Goal: Task Accomplishment & Management: Complete application form

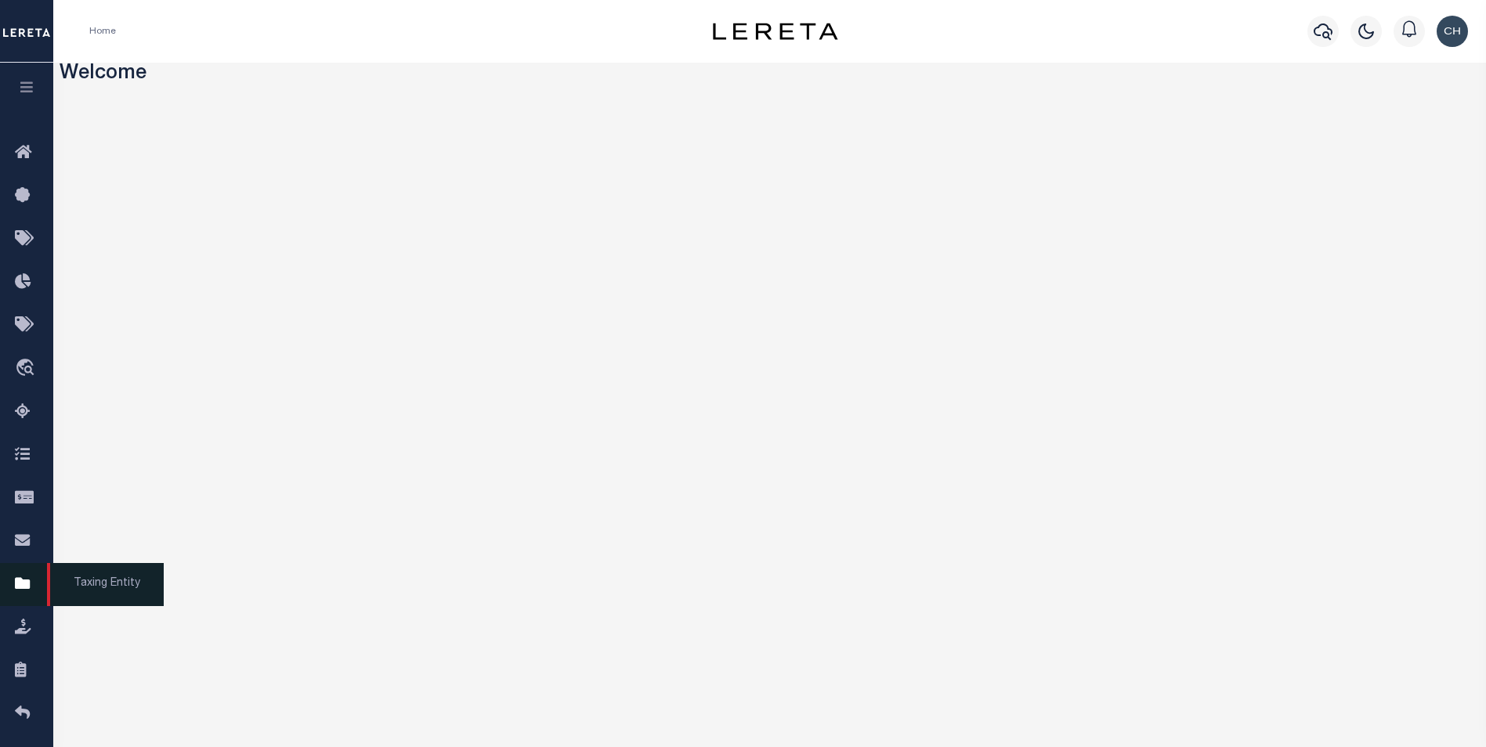
click at [29, 453] on link "Taxing Entity" at bounding box center [26, 584] width 53 height 43
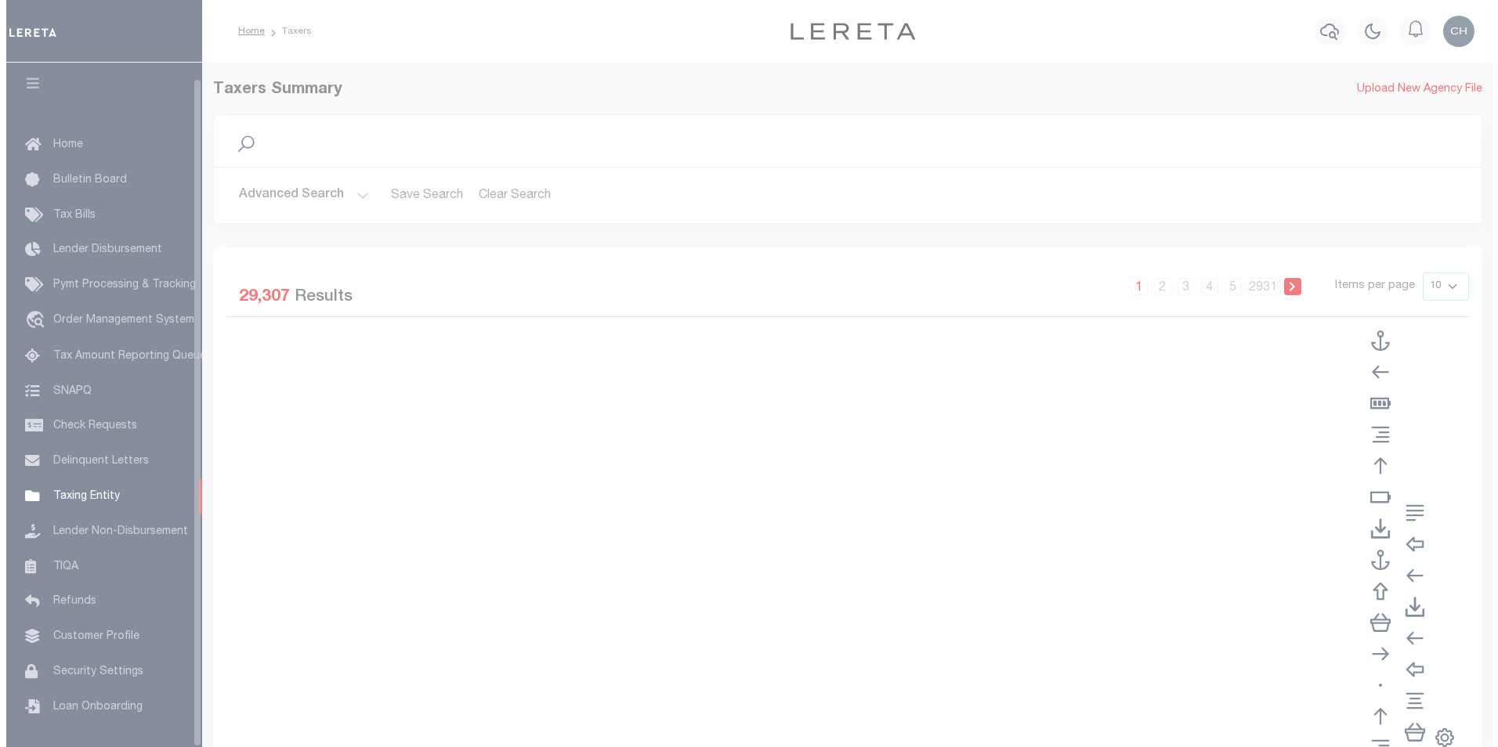
scroll to position [16, 0]
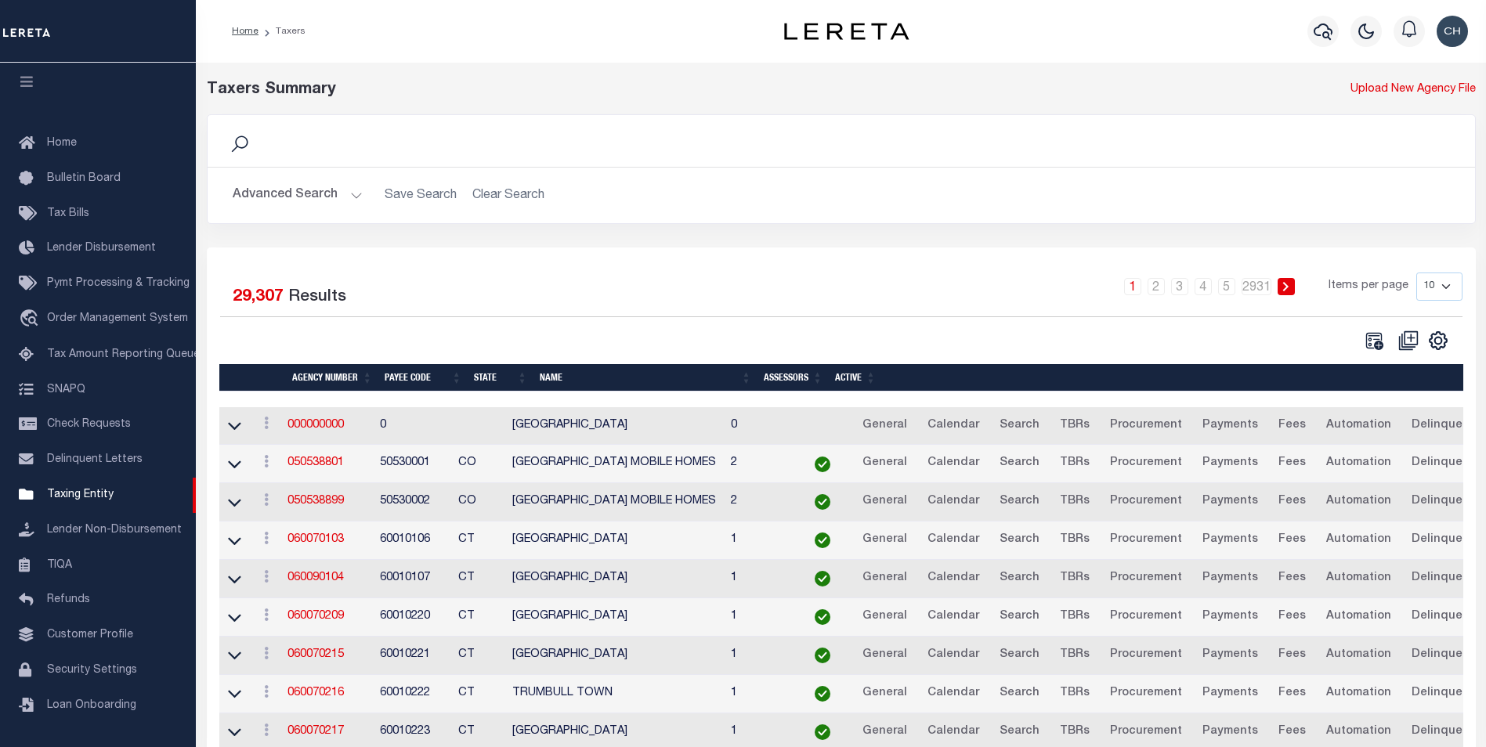
click at [355, 197] on button "Advanced Search" at bounding box center [298, 195] width 130 height 31
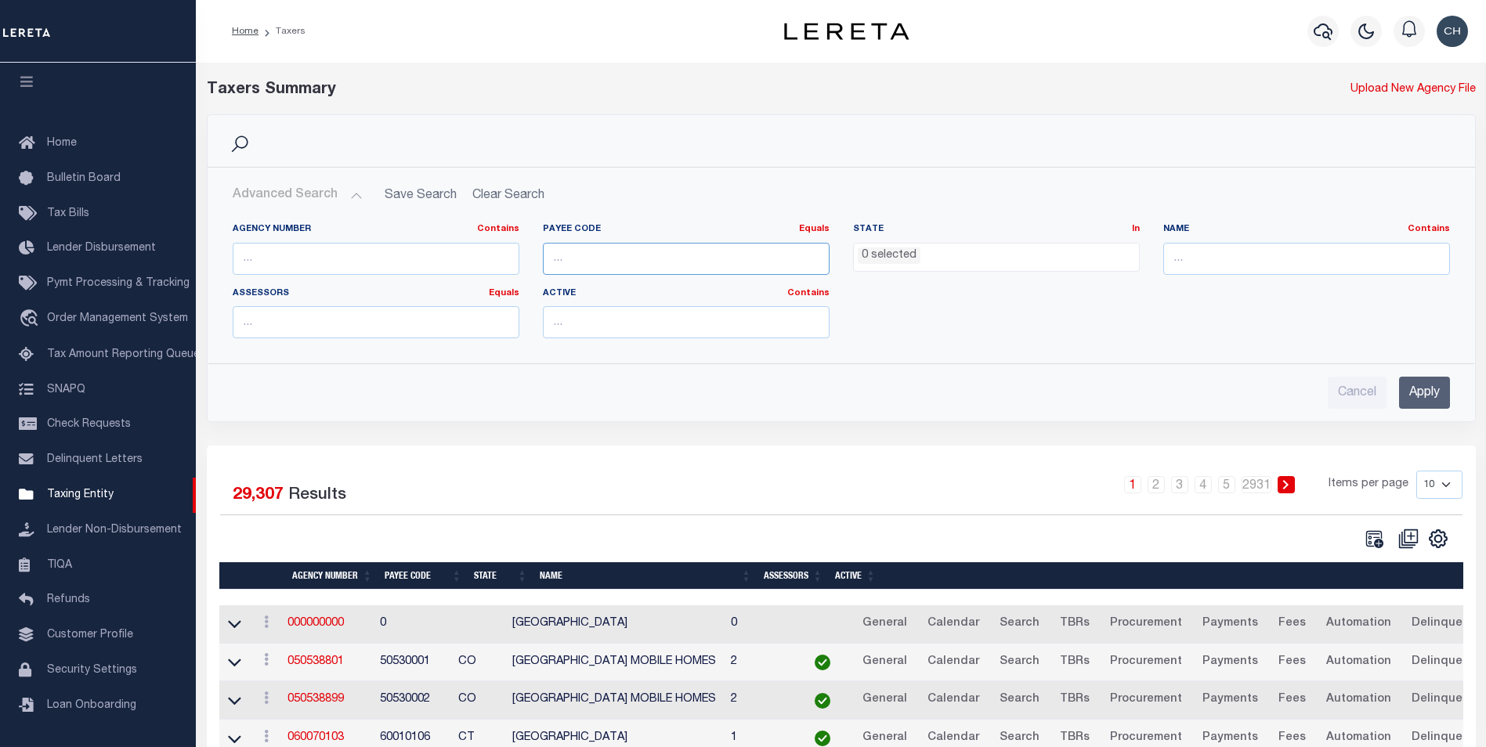
click at [641, 273] on input "number" at bounding box center [686, 259] width 287 height 32
click at [602, 256] on input "number" at bounding box center [686, 259] width 287 height 32
paste input "4102900000"
type input "4102900000"
click at [1436, 387] on input "Apply" at bounding box center [1424, 393] width 51 height 32
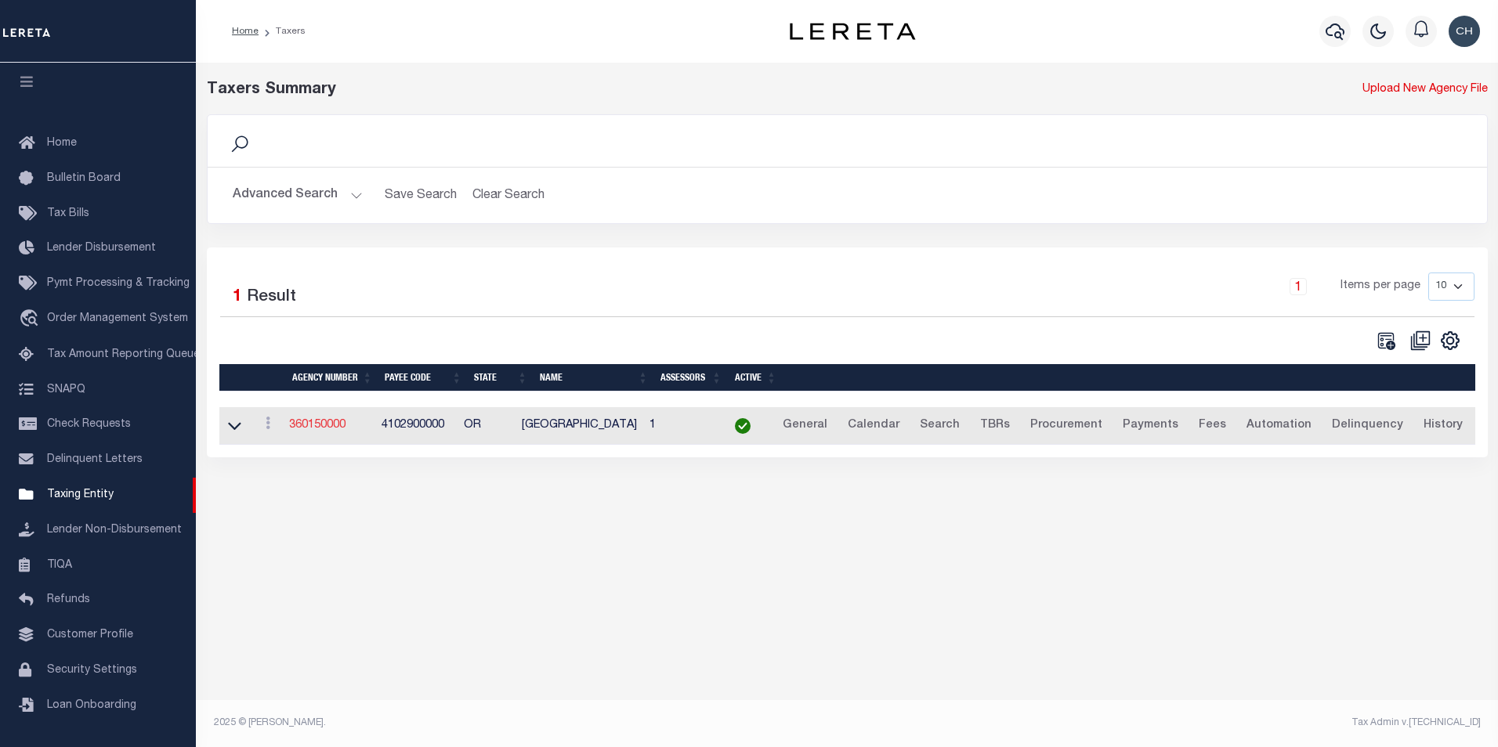
click at [346, 429] on link "360150000" at bounding box center [317, 425] width 56 height 11
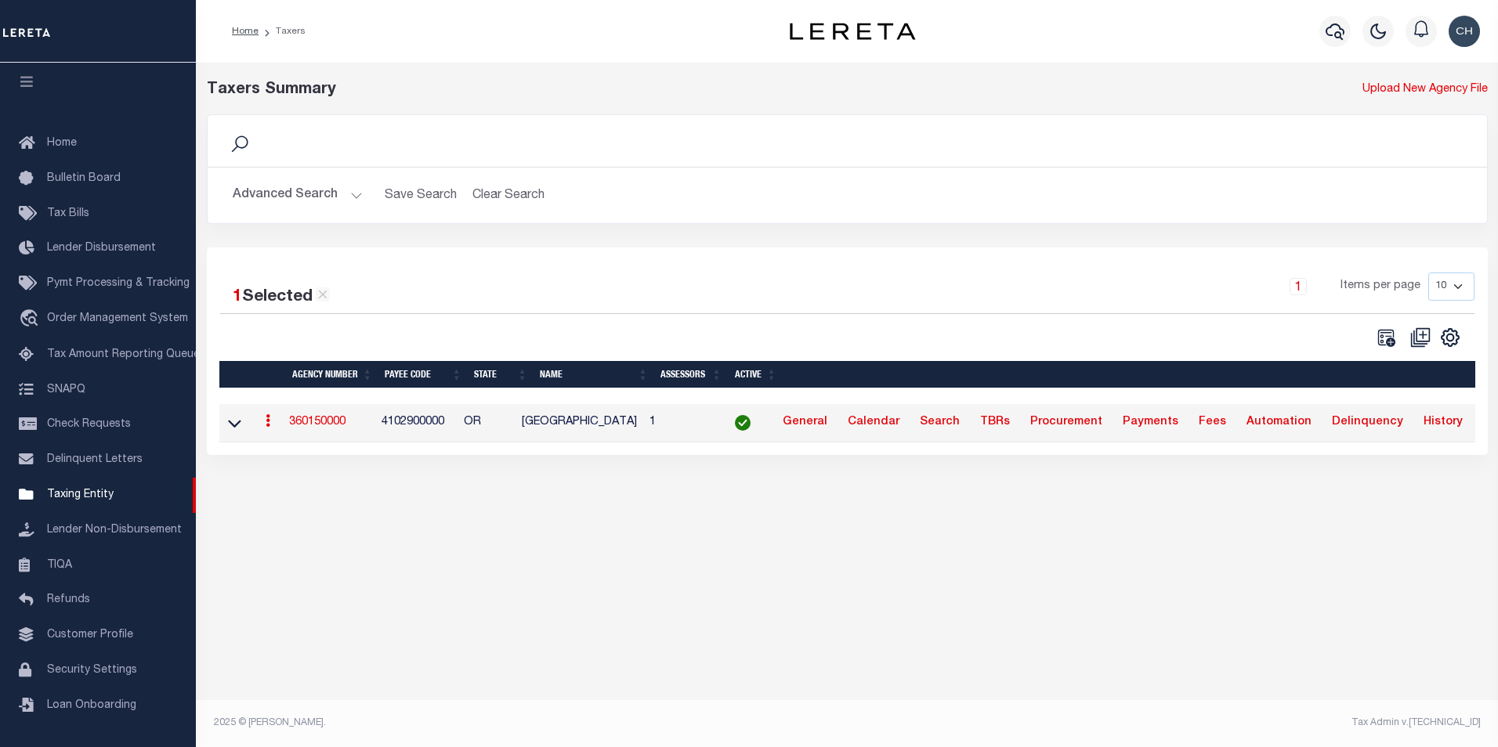
click at [346, 428] on link "360150000" at bounding box center [317, 422] width 56 height 11
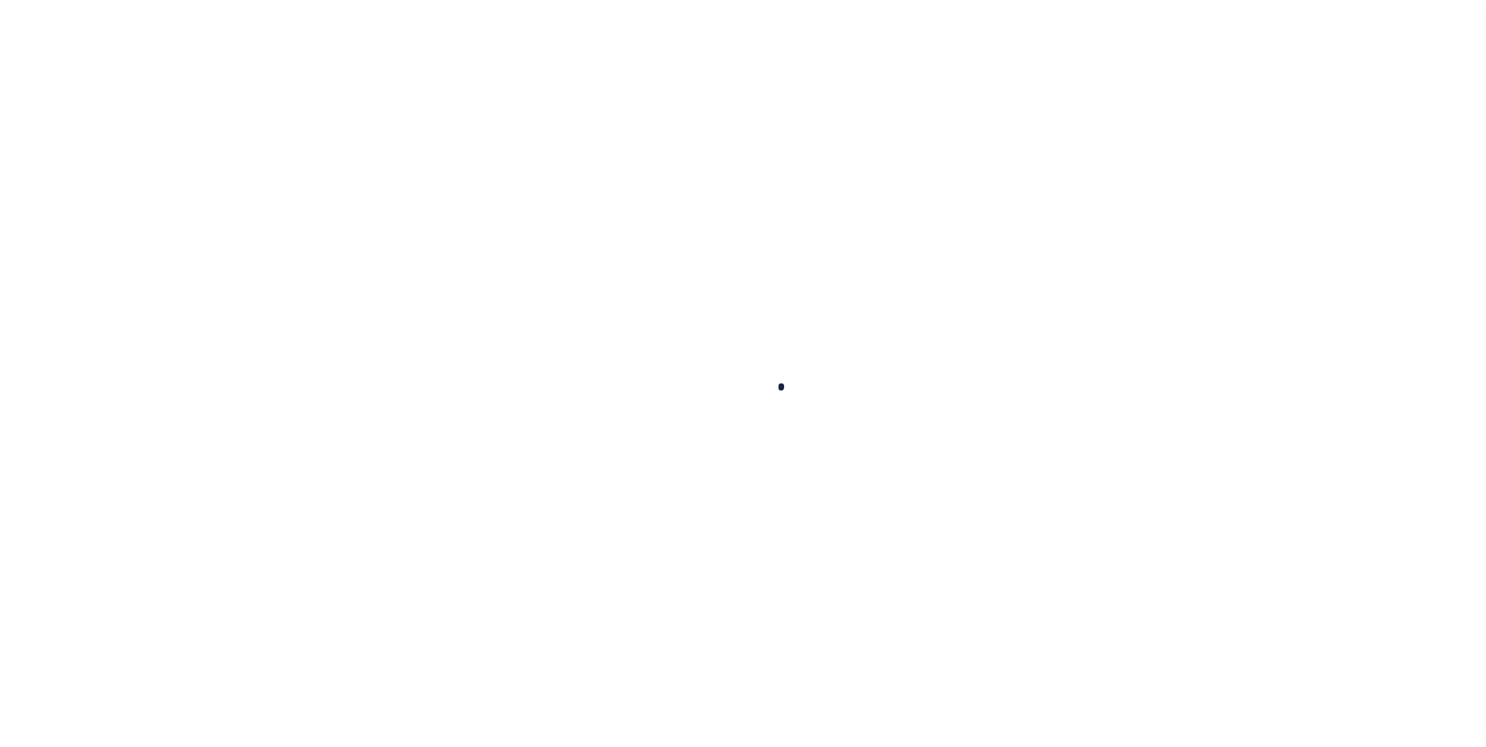
select select
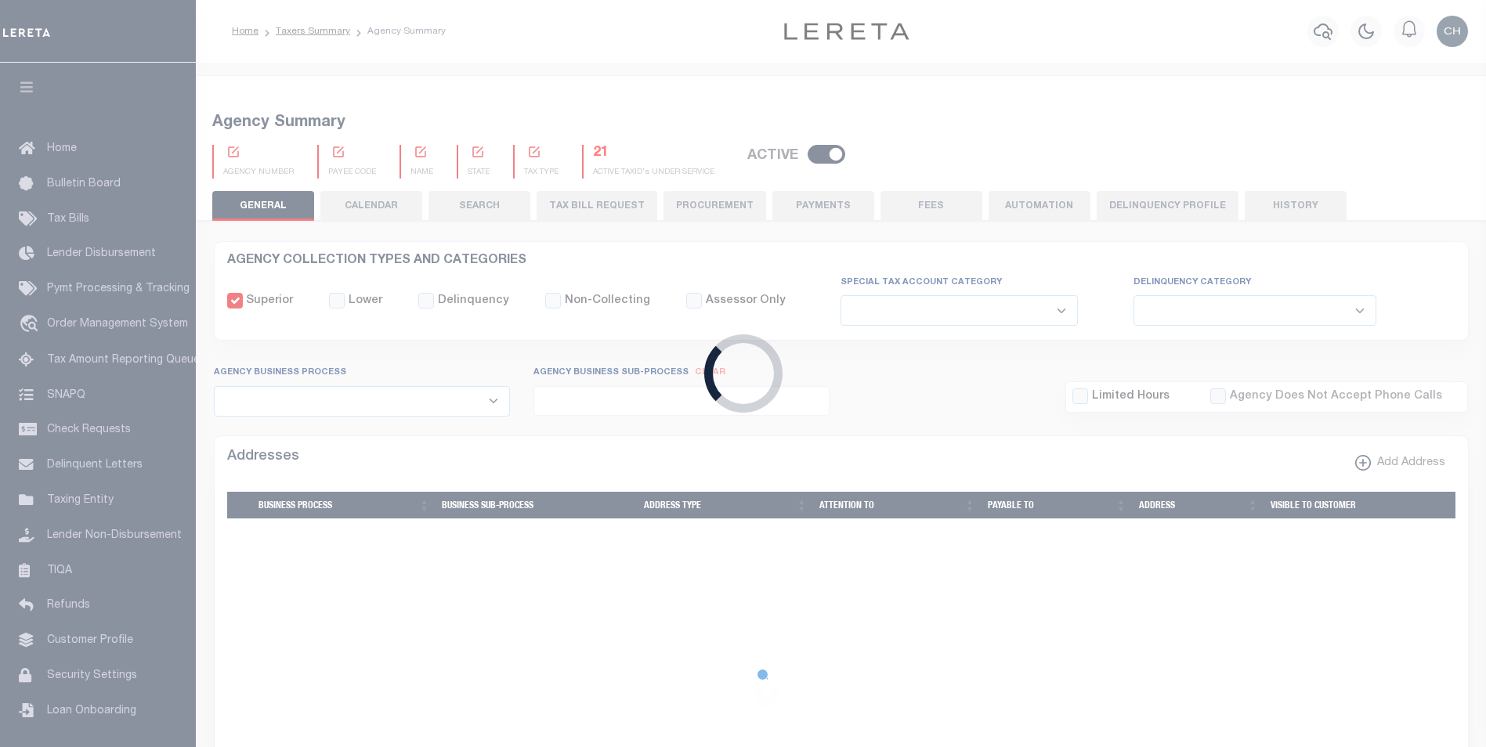
checkbox input "false"
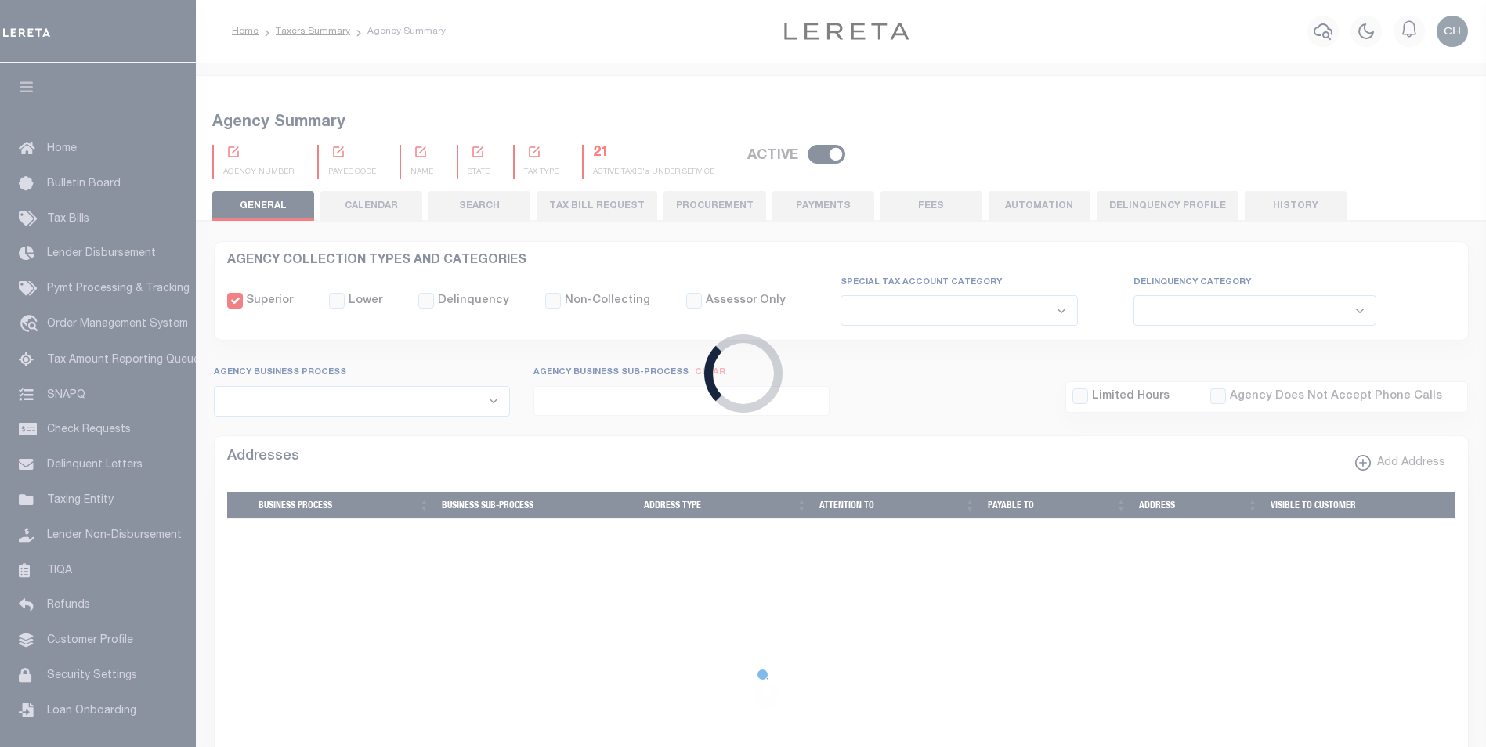
type input "4102900000"
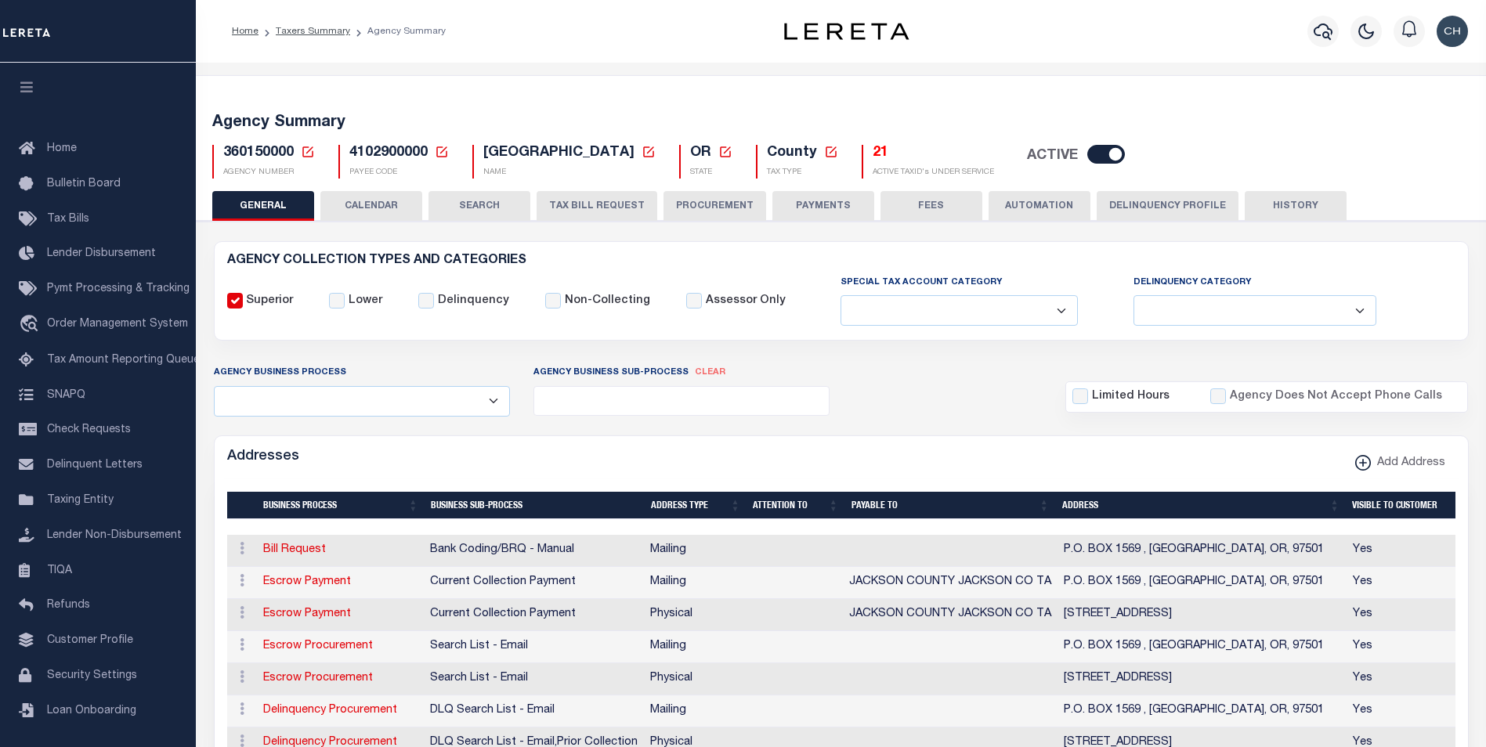
click at [568, 208] on button "TAX BILL REQUEST" at bounding box center [597, 206] width 121 height 30
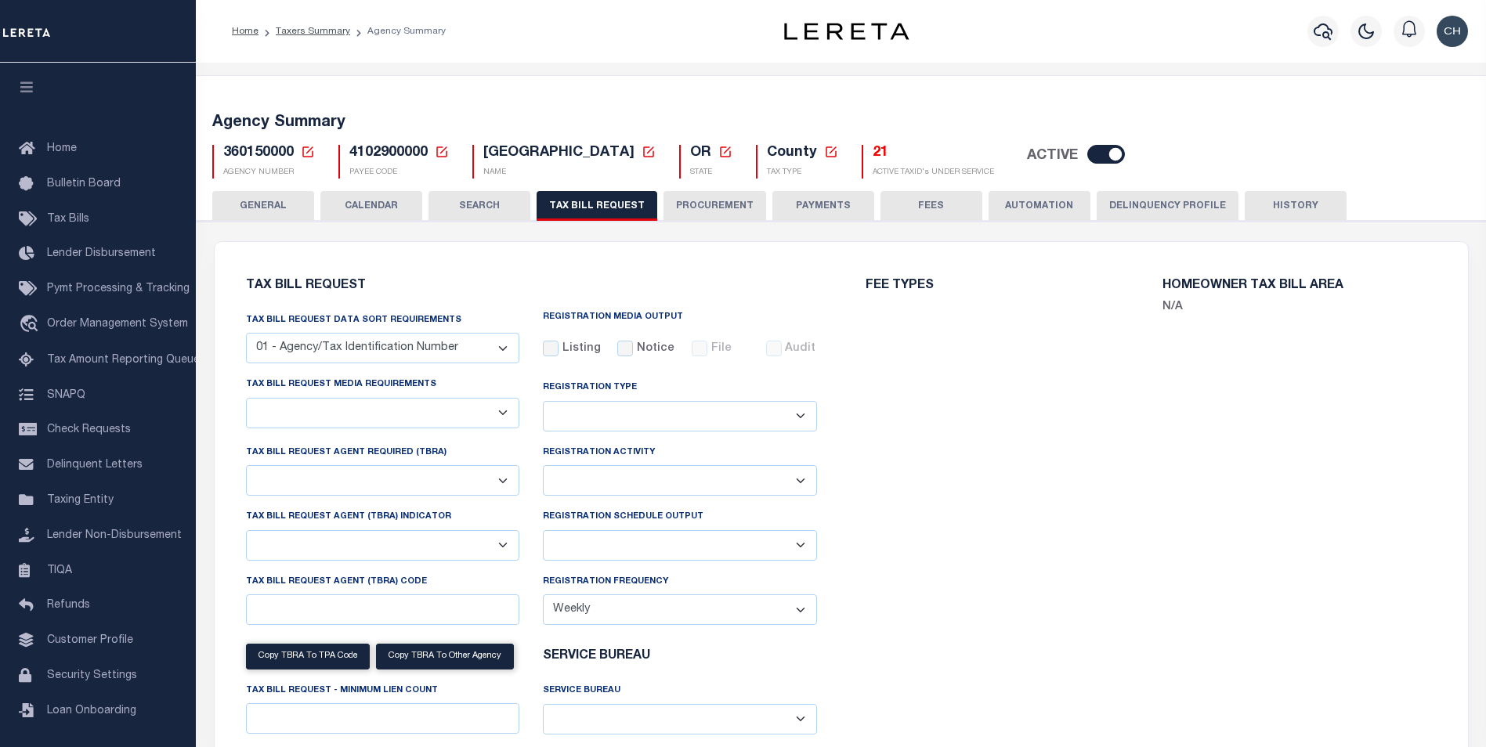
select select "22"
select select "true"
select select "9"
type input "LTS"
select select
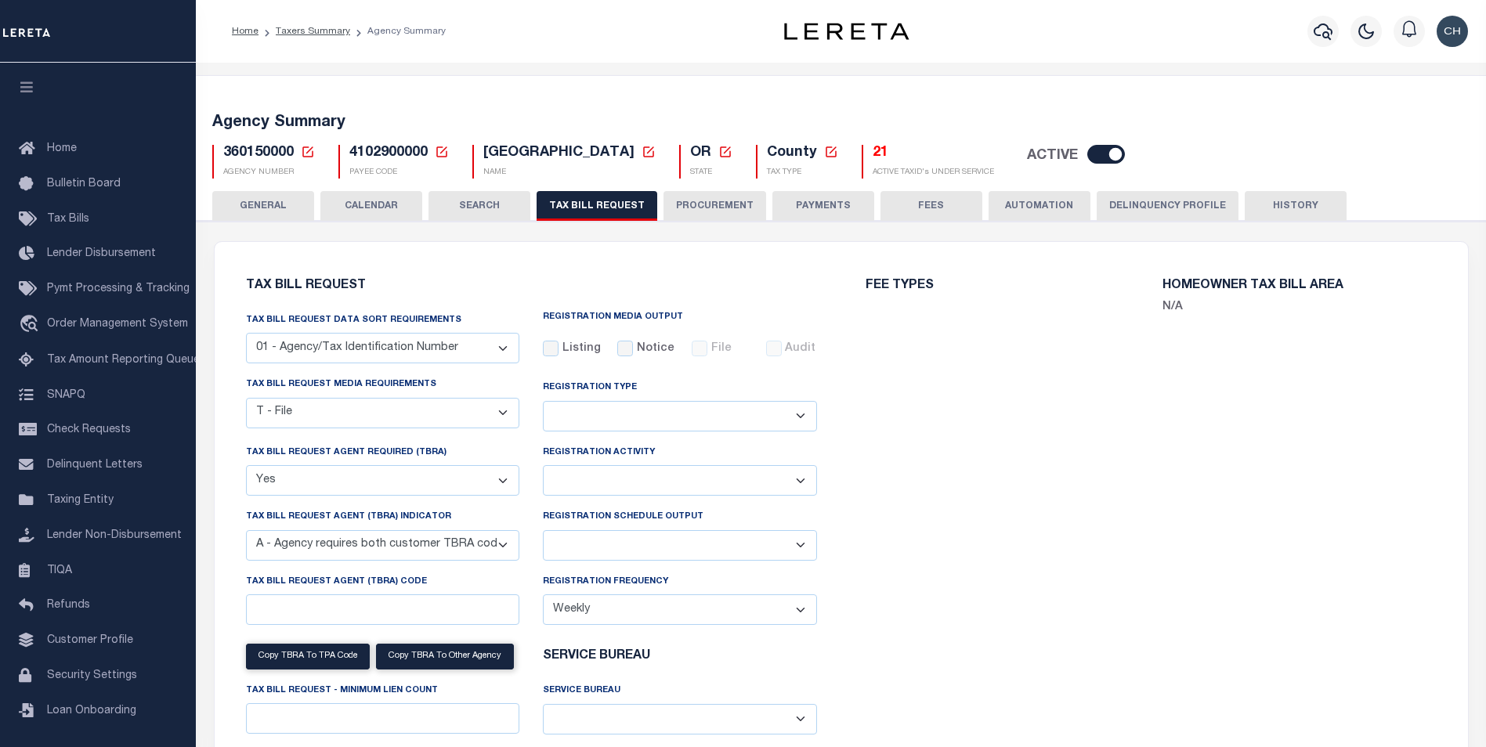
type input "1"
select select "4100743000"
click at [980, 558] on div "FEE TYPES Bill Request (Initial): None Bill Request (Supplemental): None Escrow…" at bounding box center [1151, 555] width 620 height 588
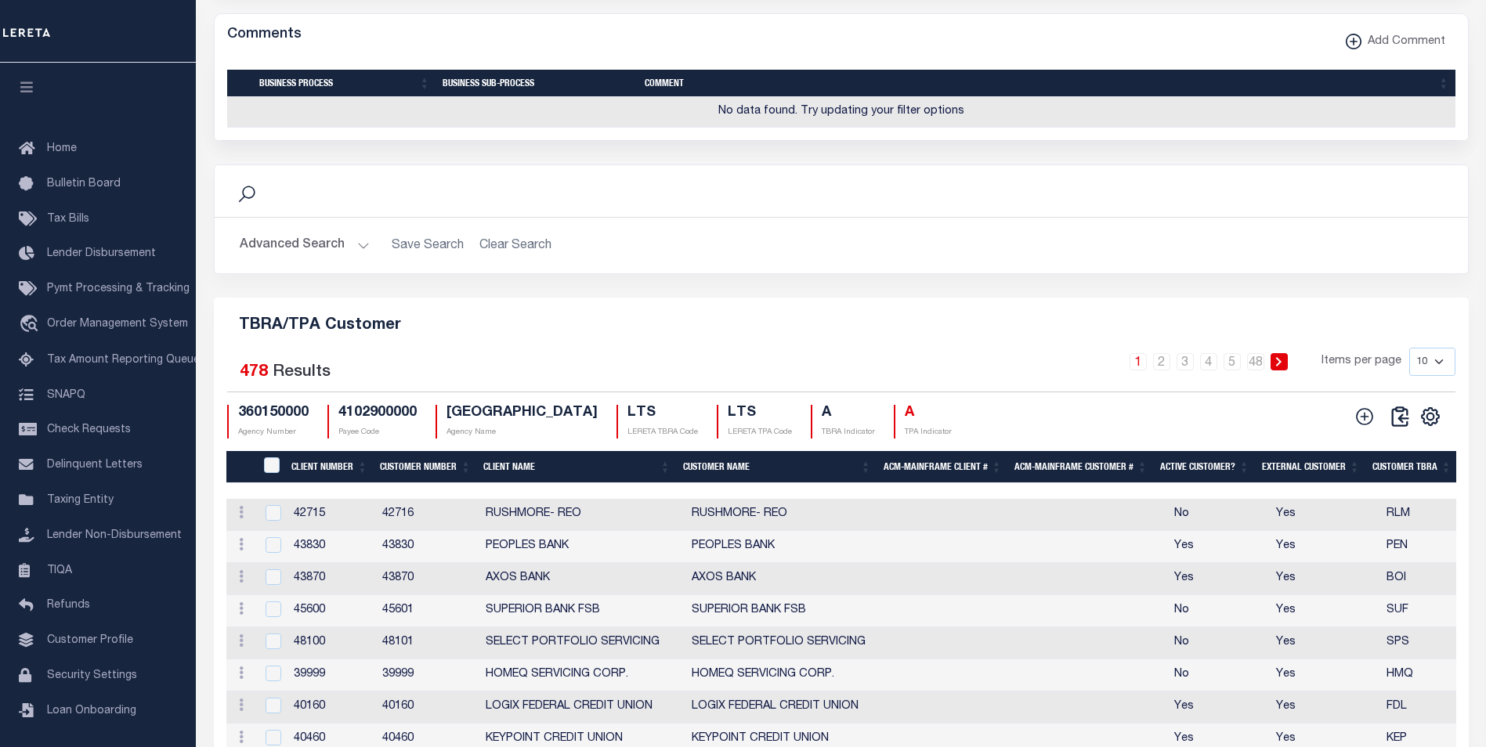
scroll to position [1547, 0]
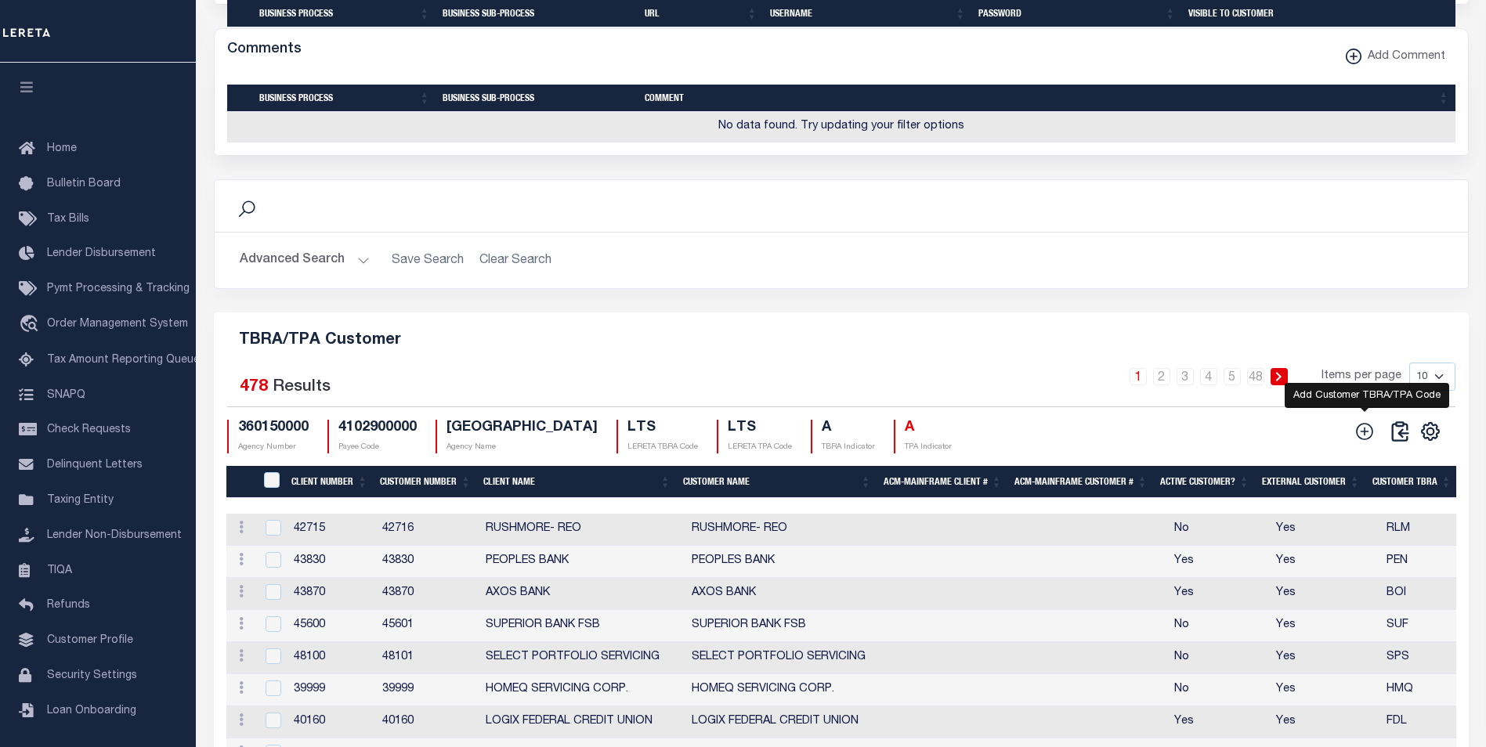
click at [1370, 442] on icon at bounding box center [1365, 432] width 20 height 20
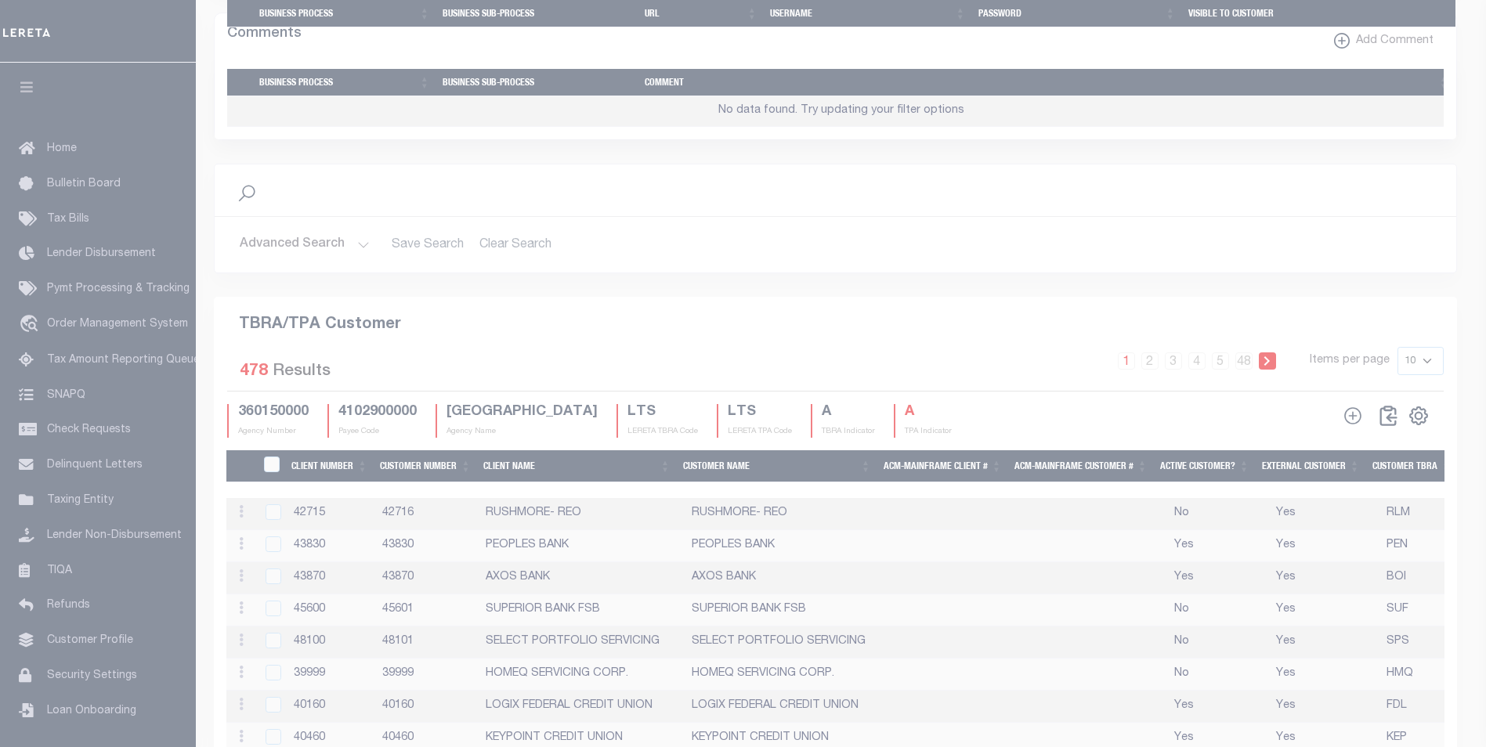
scroll to position [1516, 0]
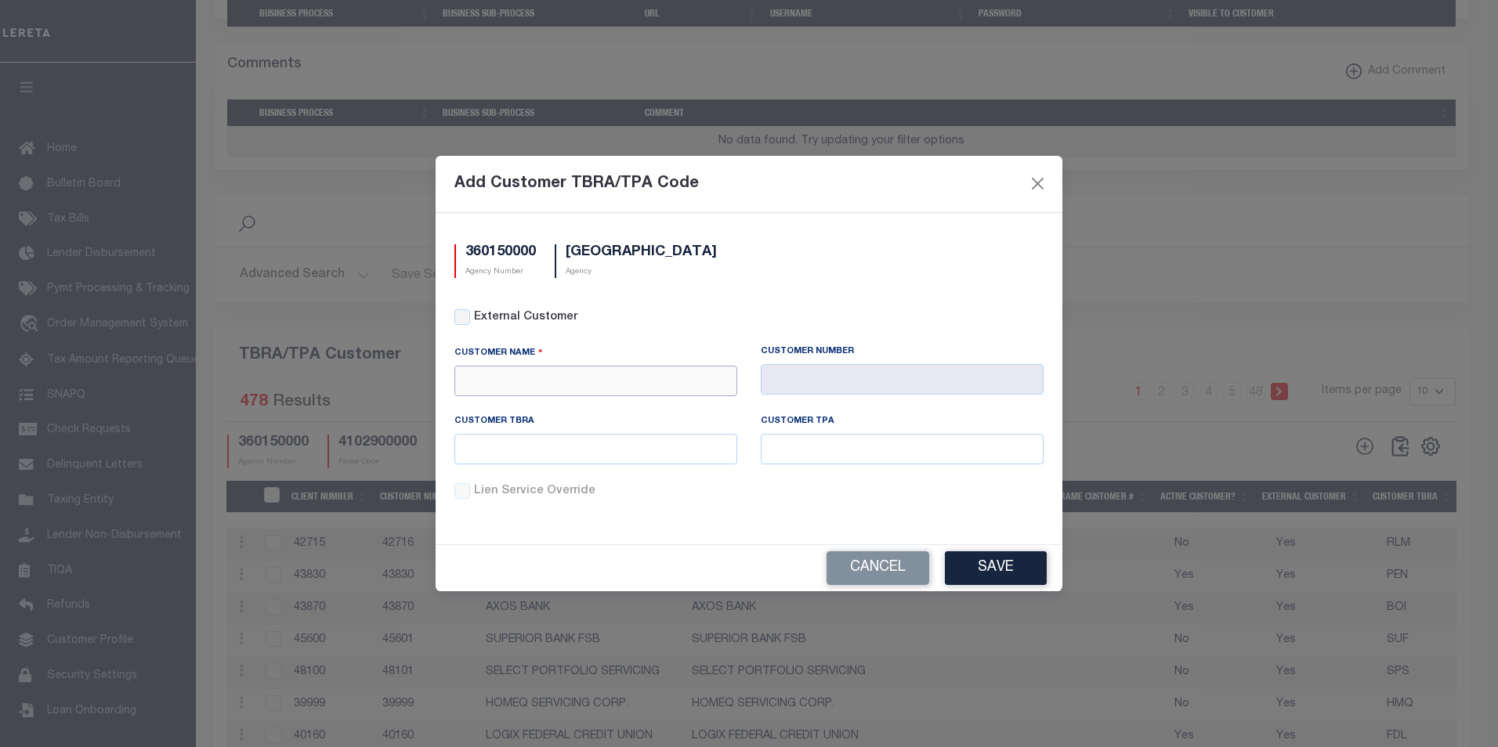
click at [627, 373] on input "text" at bounding box center [595, 381] width 283 height 31
click at [563, 407] on div "APCU" at bounding box center [595, 408] width 281 height 25
type input "APCU"
type input "2205"
type input "APCU"
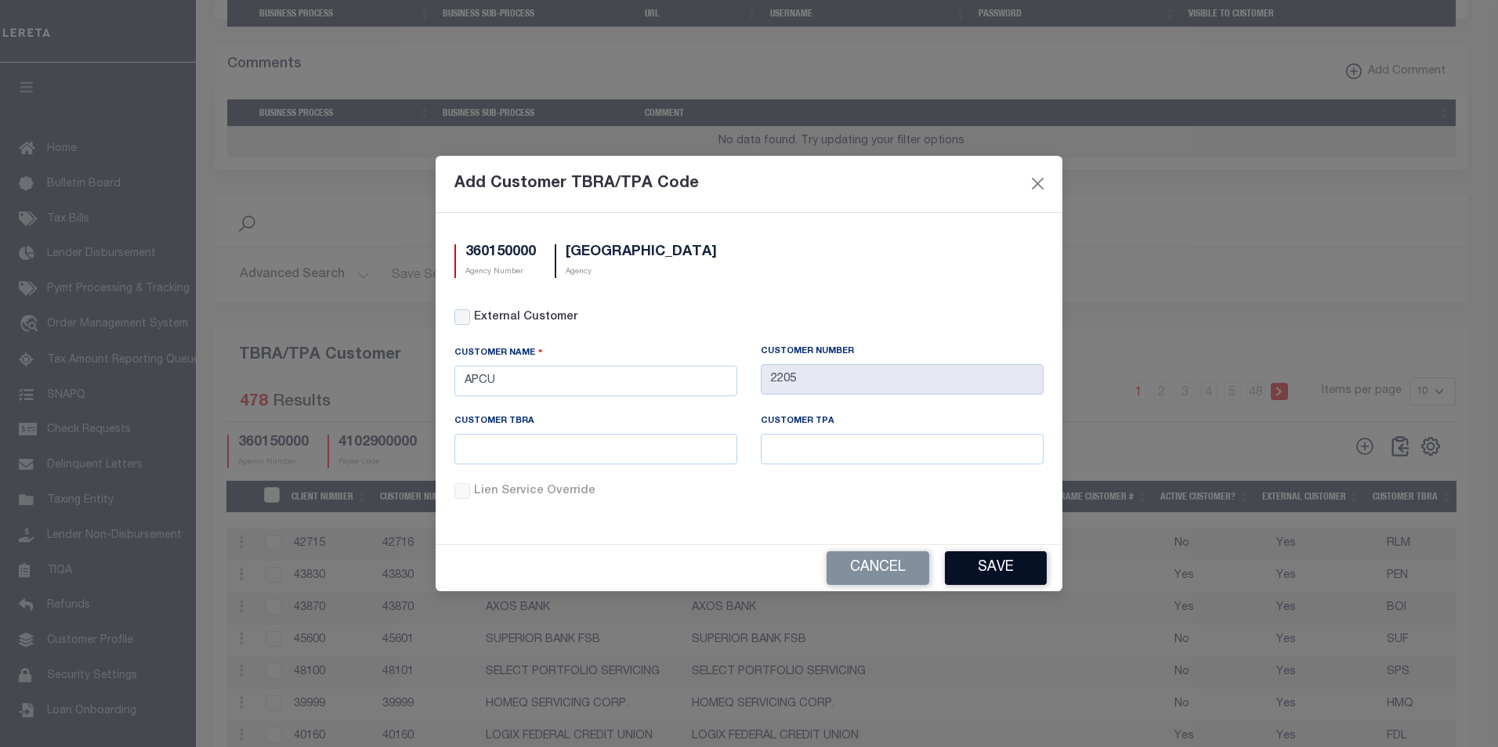
click at [1010, 565] on button "Save" at bounding box center [996, 569] width 102 height 34
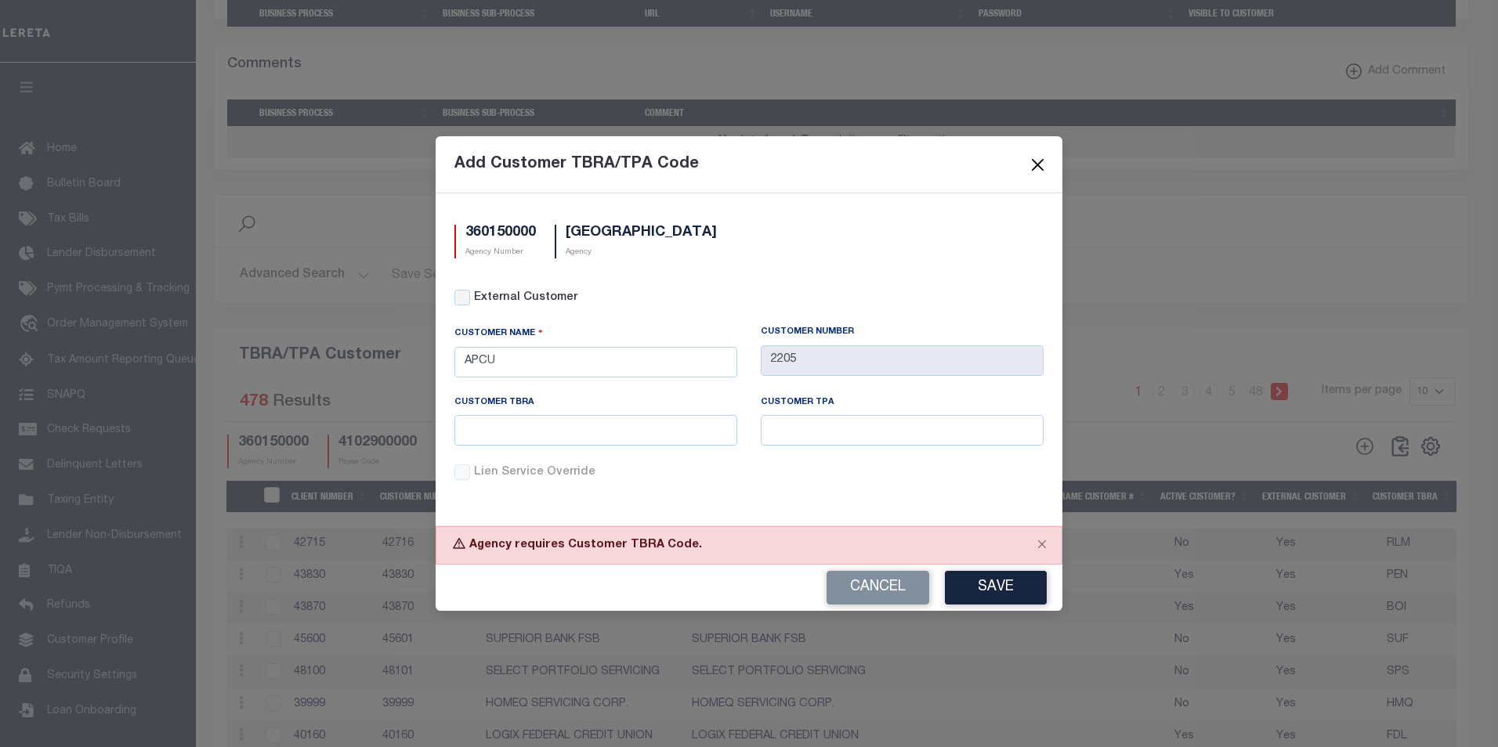
click at [1039, 165] on button "Close" at bounding box center [1038, 164] width 20 height 20
